Goal: Transaction & Acquisition: Subscribe to service/newsletter

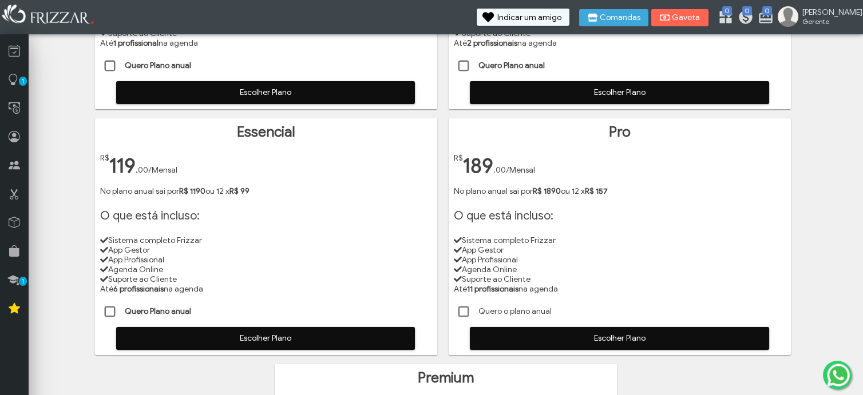
scroll to position [254, 0]
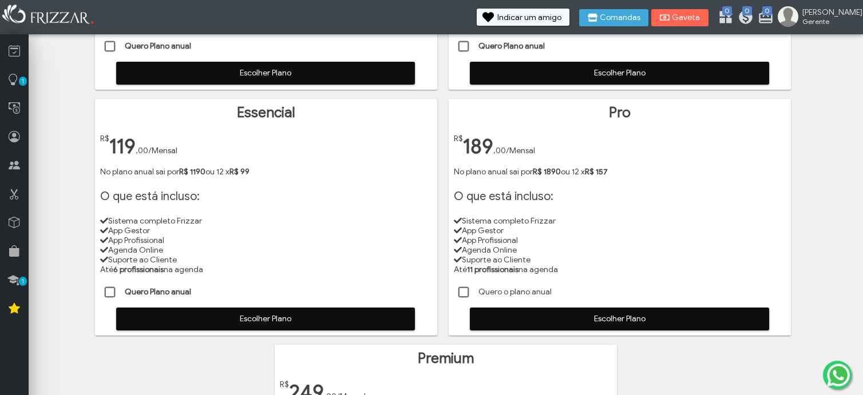
click at [464, 293] on span at bounding box center [463, 292] width 11 height 11
click at [608, 320] on span "Escolher Plano" at bounding box center [619, 319] width 283 height 17
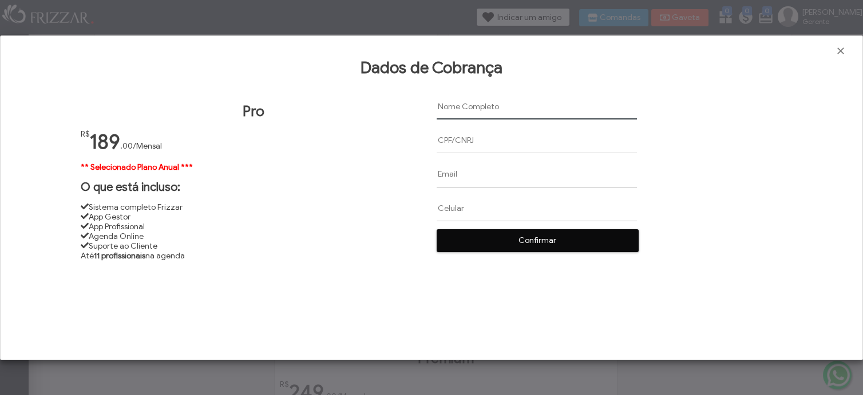
click at [445, 106] on input "text" at bounding box center [537, 107] width 200 height 26
paste input "João dos santos Martins"
type input "João dos santos Martins"
click at [441, 176] on input "text" at bounding box center [537, 174] width 200 height 26
paste input "jjacquesjanine@gmail.com"
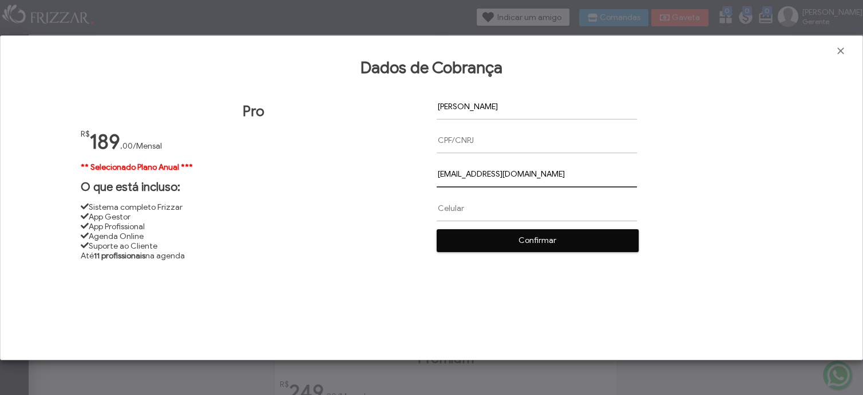
type input "jjacquesjanine@gmail.com"
click at [442, 144] on input "text" at bounding box center [537, 141] width 200 height 26
paste input "04391397838"
type input "04391397838"
click at [441, 208] on input "text" at bounding box center [537, 208] width 200 height 26
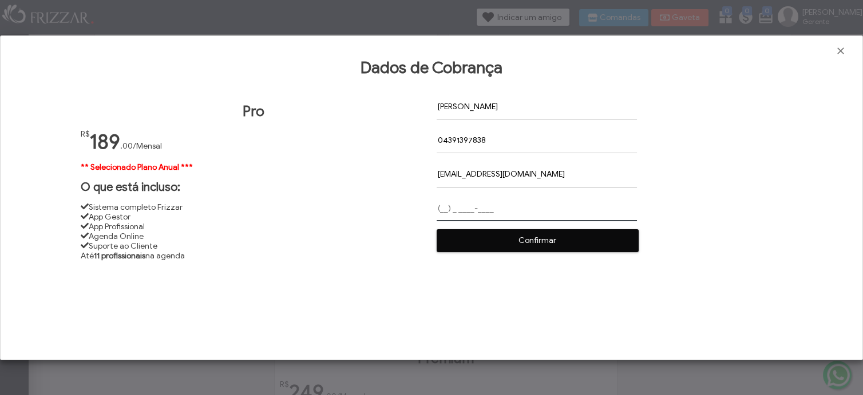
paste input "(15) 9 9758-3285"
type input "(15) 9 9758-3285"
click at [483, 243] on span "Confirmar" at bounding box center [537, 240] width 185 height 17
